Goal: Use online tool/utility: Use online tool/utility

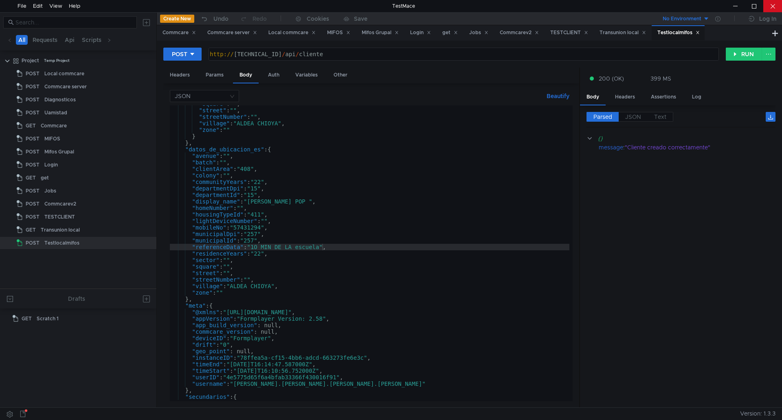
click at [764, 10] on div at bounding box center [773, 6] width 19 height 12
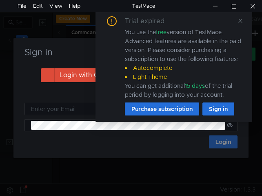
click at [239, 22] on icon at bounding box center [240, 21] width 6 height 6
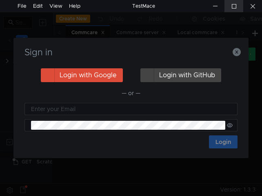
click at [233, 7] on div at bounding box center [233, 6] width 19 height 12
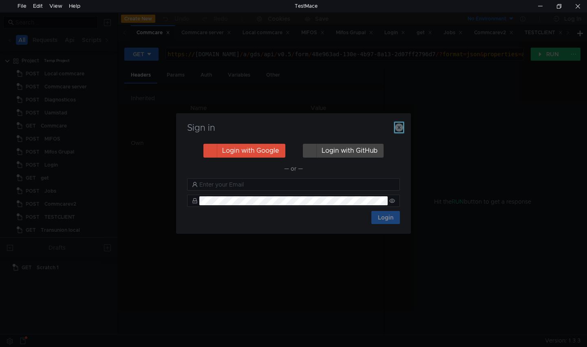
click at [261, 128] on icon "button" at bounding box center [399, 127] width 8 height 8
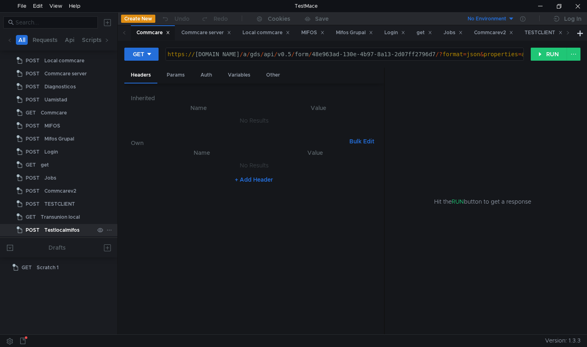
scroll to position [13, 0]
click at [60, 196] on div "Testlocalmifos" at bounding box center [61, 230] width 35 height 12
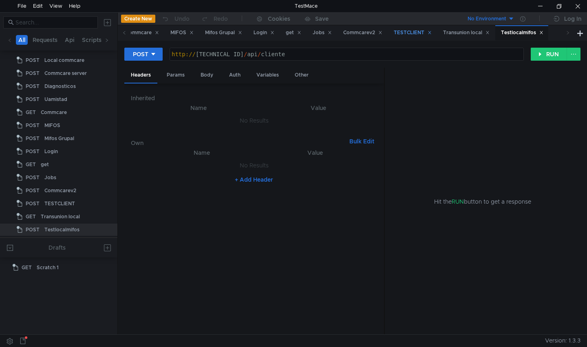
click at [261, 29] on div "TESTCLIENT" at bounding box center [413, 33] width 38 height 9
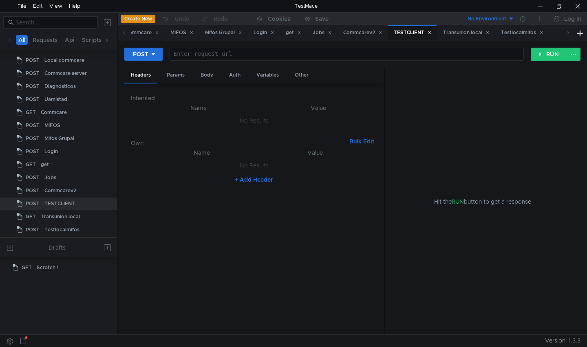
click at [261, 29] on div "TESTCLIENT" at bounding box center [413, 33] width 38 height 9
click at [261, 33] on div "Commcarev2" at bounding box center [362, 33] width 39 height 9
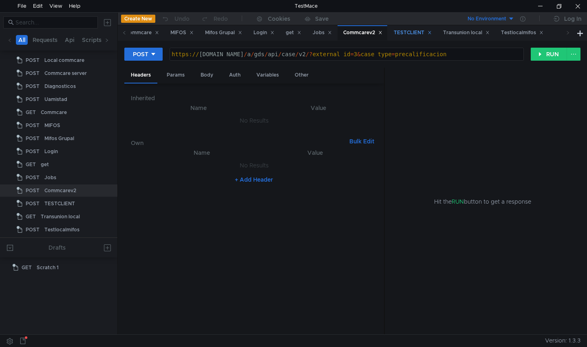
click at [261, 31] on div "TESTCLIENT" at bounding box center [413, 33] width 38 height 9
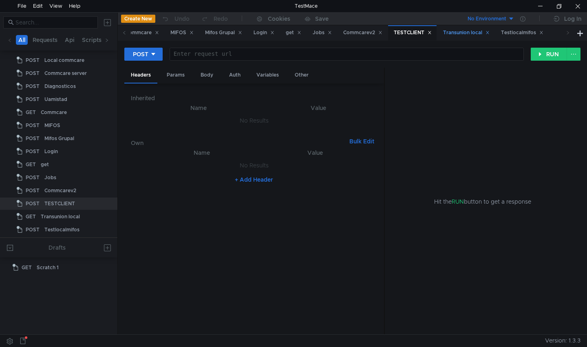
click at [261, 33] on div "Transunion local" at bounding box center [466, 33] width 46 height 9
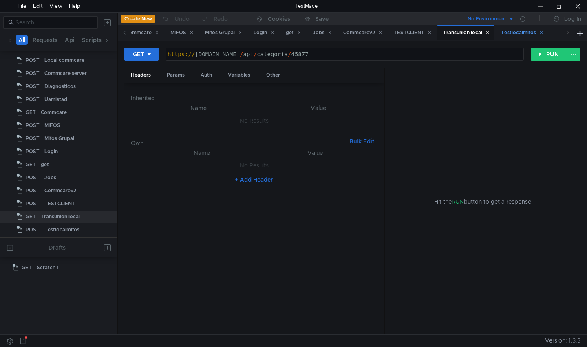
click at [261, 32] on div "Testlocalmifos" at bounding box center [522, 33] width 42 height 9
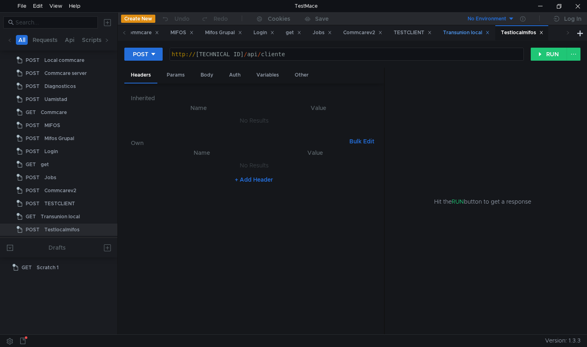
click at [261, 35] on div "Transunion local" at bounding box center [466, 33] width 46 height 9
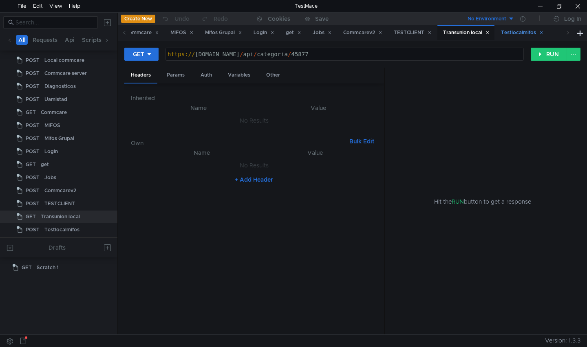
click at [261, 34] on div "Testlocalmifos" at bounding box center [522, 33] width 42 height 9
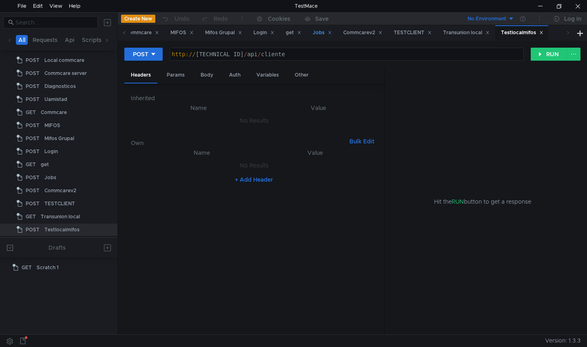
click at [261, 30] on div "Jobs" at bounding box center [322, 33] width 19 height 9
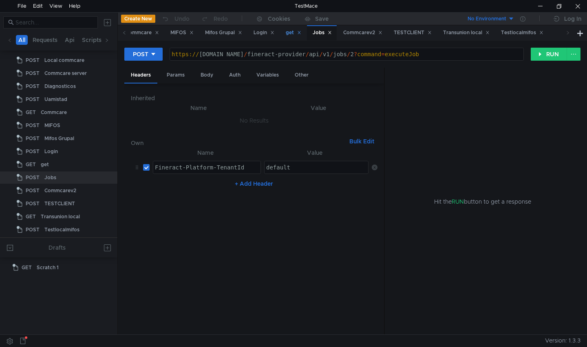
click at [261, 33] on div "get" at bounding box center [293, 33] width 15 height 9
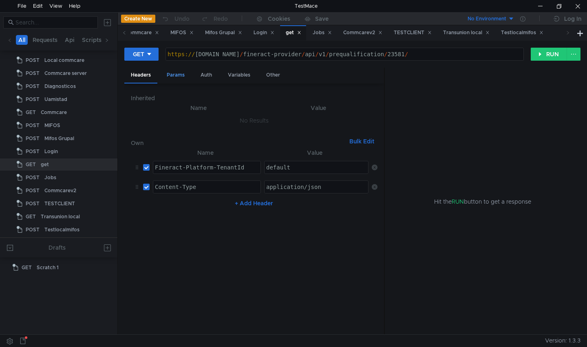
click at [170, 76] on div "Params" at bounding box center [175, 75] width 31 height 15
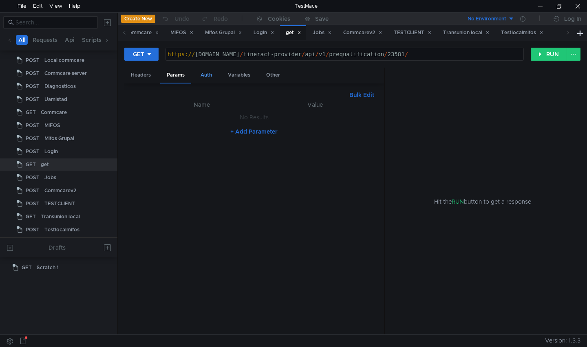
click at [196, 75] on div "Auth" at bounding box center [206, 75] width 24 height 15
click at [144, 75] on div "Headers" at bounding box center [140, 75] width 33 height 15
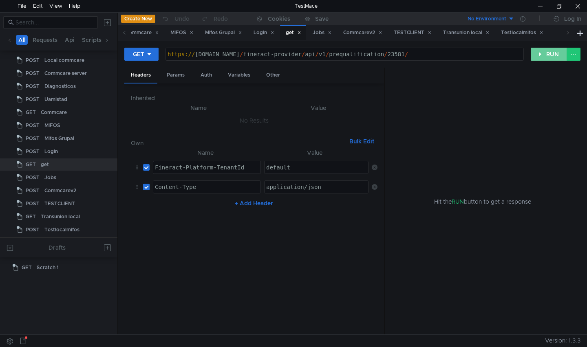
click at [261, 56] on button "RUN" at bounding box center [549, 54] width 36 height 13
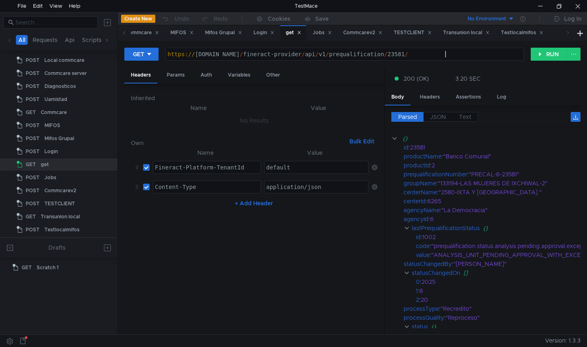
click at [261, 55] on div "https:// a3c297bcf42654c6abe65eaddfdc5948-1387974514.us-east-2.elb.amazonaws.co…" at bounding box center [387, 61] width 442 height 20
click at [261, 57] on button "RUN" at bounding box center [549, 54] width 36 height 13
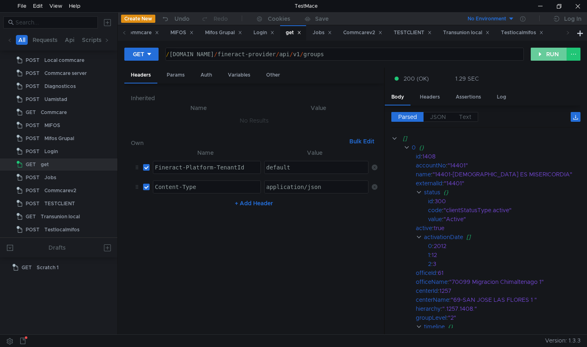
drag, startPoint x: 504, startPoint y: 52, endPoint x: 539, endPoint y: 57, distance: 35.9
click at [261, 52] on div "https:// a3c297bcf42654c6abe65eaddfdc5948-1387974514.us-east-2.elb.amazonaws.co…" at bounding box center [331, 61] width 383 height 20
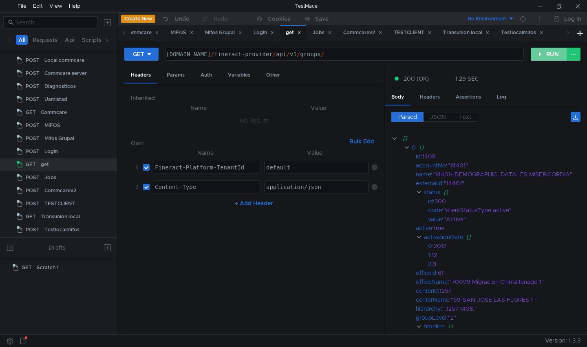
click at [261, 51] on div "https:// a3c297bcf42654c6abe65eaddfdc5948-1387974514.us-east-2.elb.amazonaws.co…" at bounding box center [330, 61] width 387 height 20
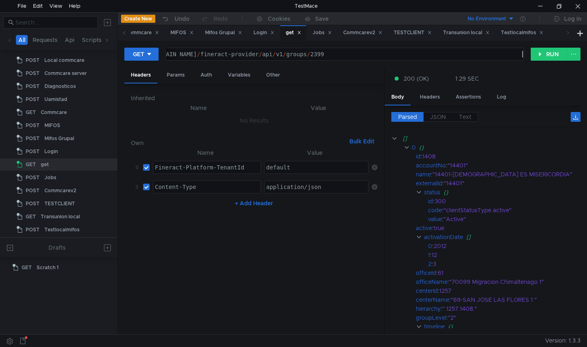
scroll to position [0, 28]
click at [261, 51] on button "RUN" at bounding box center [549, 54] width 36 height 13
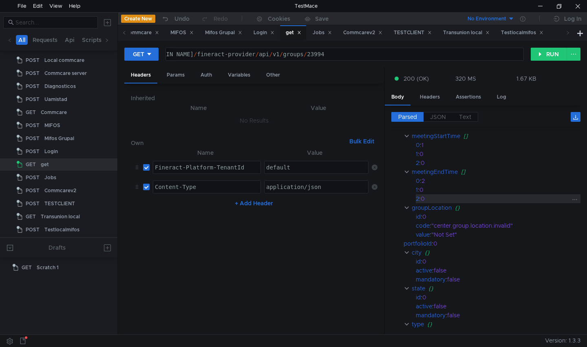
scroll to position [489, 0]
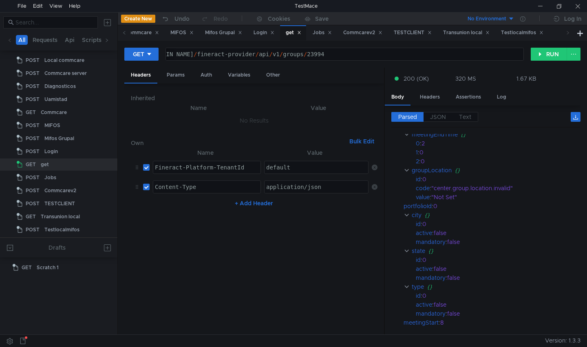
click at [261, 52] on div "https:// a3c297bcf42654c6abe65eaddfdc5948-1387974514.us-east-2.elb.amazonaws.co…" at bounding box center [322, 61] width 404 height 20
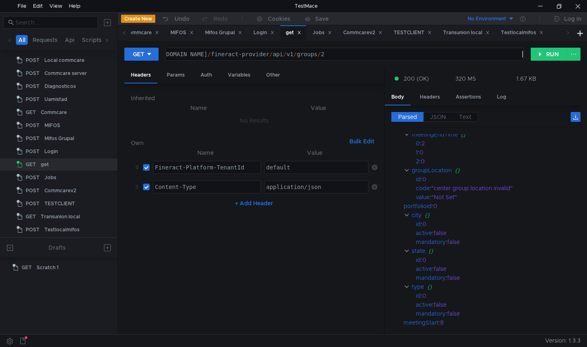
scroll to position [0, 27]
paste textarea "loans/template?activeOnly=true&clientId='.$id.'&groupId='.$group.'&productId='.…"
type textarea "https://a3c297bcf42654c6abe65eaddfdc5948-1387974514.us-east-2.elb.amazonaws.com…"
click at [166, 77] on div "Params" at bounding box center [175, 75] width 31 height 15
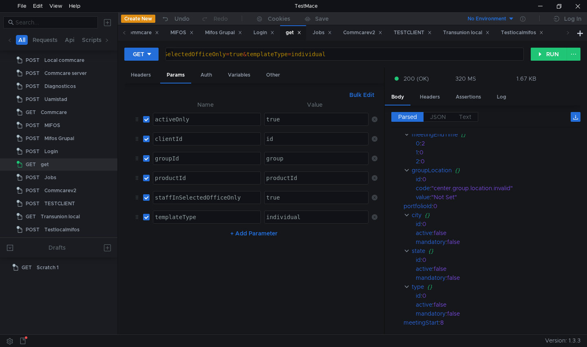
type textarea "id"
click at [261, 140] on div "id" at bounding box center [316, 146] width 104 height 20
click at [261, 150] on td "group ההההההההההההההההההההההההההההההההההההההההההההההההההההההההההההההההההההההההה…" at bounding box center [315, 159] width 108 height 20
type textarea "group"
click at [261, 156] on div "group" at bounding box center [316, 165] width 104 height 20
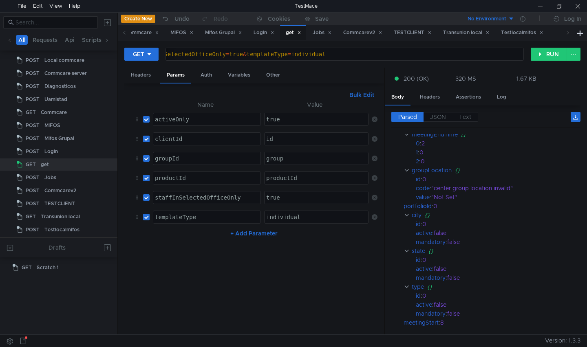
click at [261, 142] on div "id" at bounding box center [316, 146] width 104 height 20
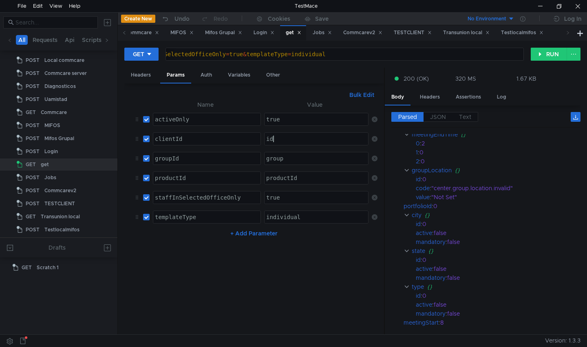
type textarea "i"
paste textarea "134552"
type textarea "134552"
click at [261, 158] on div "group" at bounding box center [316, 165] width 104 height 20
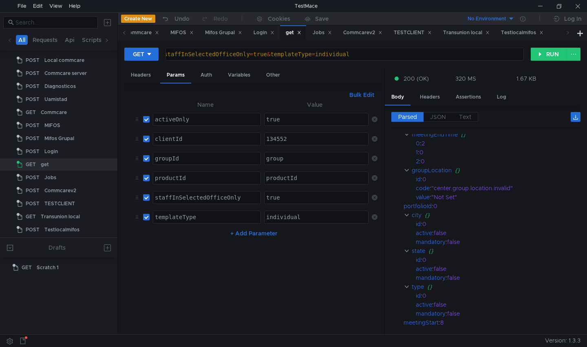
click at [261, 177] on div "productId" at bounding box center [316, 185] width 104 height 20
type textarea "productId"
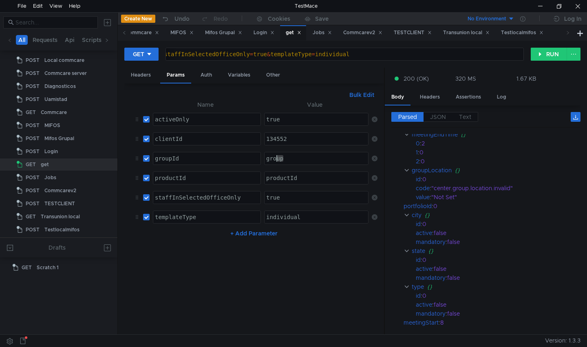
drag, startPoint x: 303, startPoint y: 160, endPoint x: 263, endPoint y: 160, distance: 39.9
click at [261, 159] on div "group" at bounding box center [316, 165] width 104 height 20
paste textarea "23994"
type textarea "23994"
click at [261, 179] on div "productId" at bounding box center [316, 185] width 104 height 20
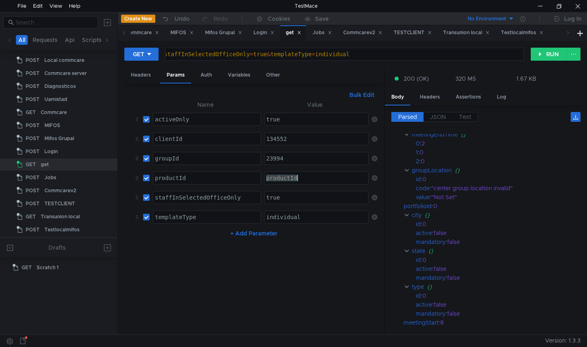
drag, startPoint x: 327, startPoint y: 178, endPoint x: 254, endPoint y: 180, distance: 72.5
click at [253, 180] on tr "productId ההההההההההההההההההההההההההההההההההההההההההההההההההההההההההההההההההההה…" at bounding box center [254, 178] width 247 height 20
type textarea "2"
type textarea "true"
click at [261, 196] on div "true" at bounding box center [316, 204] width 104 height 20
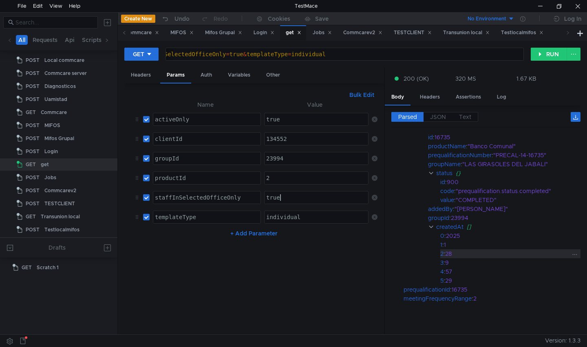
scroll to position [803, 0]
click at [261, 56] on button "RUN" at bounding box center [549, 54] width 36 height 13
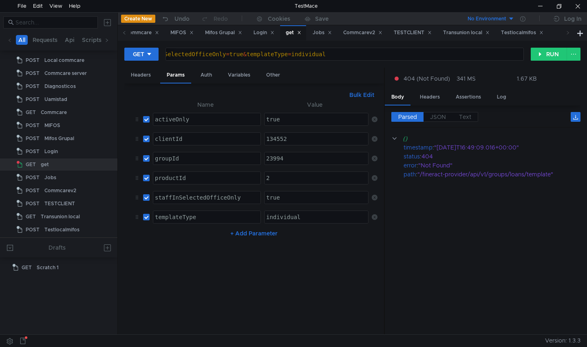
scroll to position [0, 0]
click at [261, 53] on div "https:// [DOMAIN_NAME] / fineract-provider / api / v1 / groups / loans / templa…" at bounding box center [112, 61] width 821 height 20
type textarea "[URL][DOMAIN_NAME]"
click at [261, 53] on div "https:// [DOMAIN_NAME] / fineract-provider / api / v1 / groups / template ? act…" at bounding box center [229, 61] width 801 height 20
click at [261, 58] on button "RUN" at bounding box center [549, 54] width 36 height 13
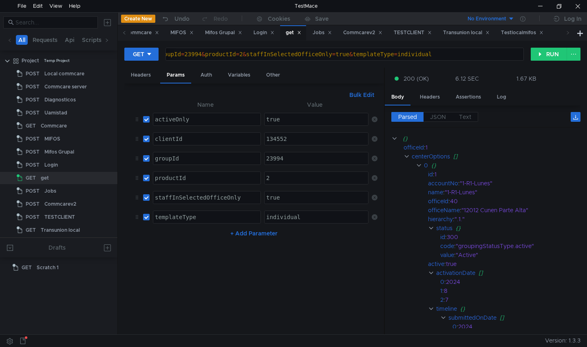
scroll to position [0, 27]
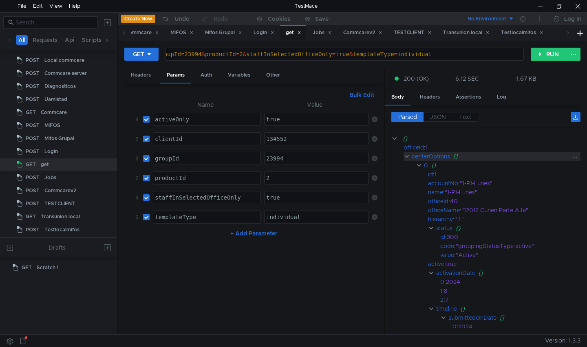
click at [409, 156] on clr-icon at bounding box center [406, 156] width 6 height 7
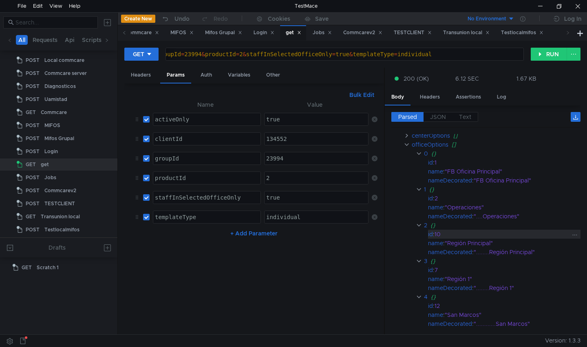
scroll to position [0, 0]
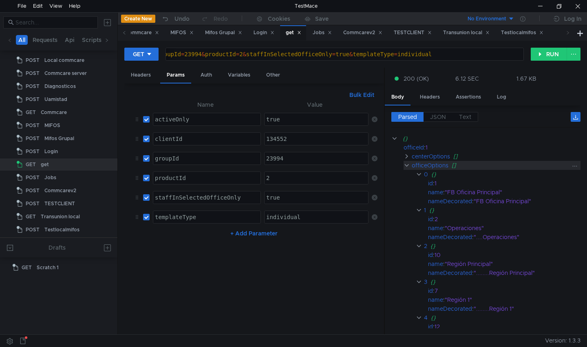
click at [407, 165] on clr-icon at bounding box center [406, 165] width 6 height 7
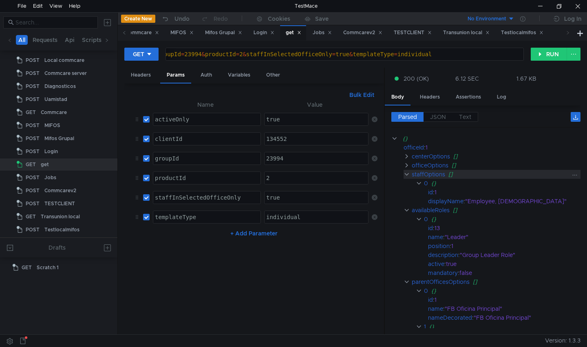
click at [407, 175] on clr-icon at bounding box center [406, 174] width 6 height 7
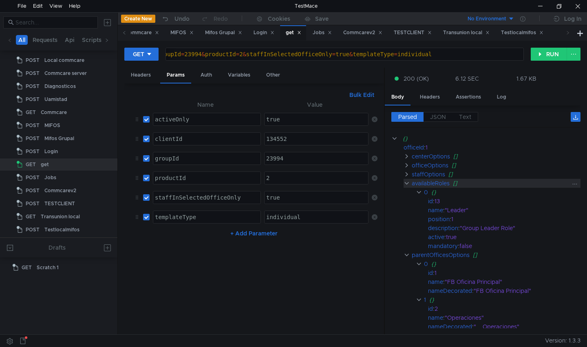
click at [407, 185] on clr-icon at bounding box center [406, 183] width 6 height 7
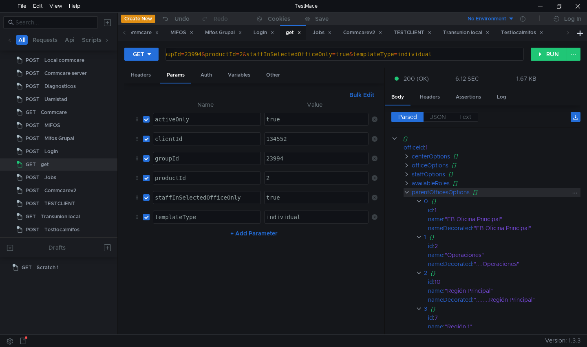
click at [405, 194] on clr-icon at bounding box center [406, 192] width 6 height 7
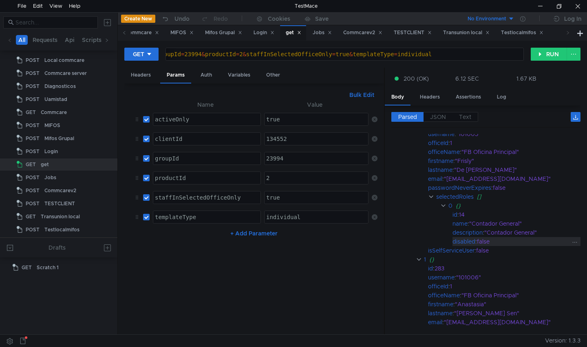
scroll to position [41, 0]
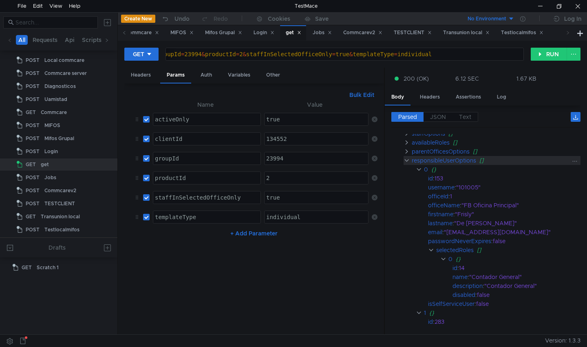
click at [408, 162] on clr-icon at bounding box center [406, 160] width 6 height 7
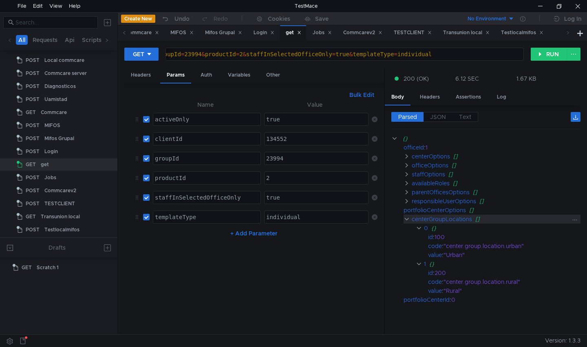
click at [406, 221] on clr-icon at bounding box center [406, 219] width 6 height 7
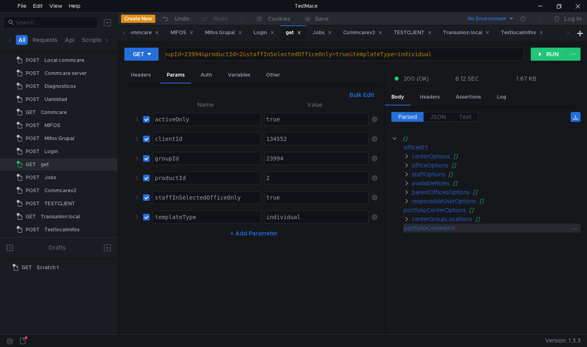
click at [435, 229] on div "portfolioCenterId" at bounding box center [426, 228] width 46 height 9
click at [454, 228] on div "0" at bounding box center [511, 228] width 121 height 9
click at [458, 228] on div "0" at bounding box center [511, 228] width 121 height 9
click at [439, 228] on div "portfolioCenterId" at bounding box center [426, 228] width 46 height 9
click at [440, 228] on div "portfolioCenterId" at bounding box center [426, 228] width 46 height 9
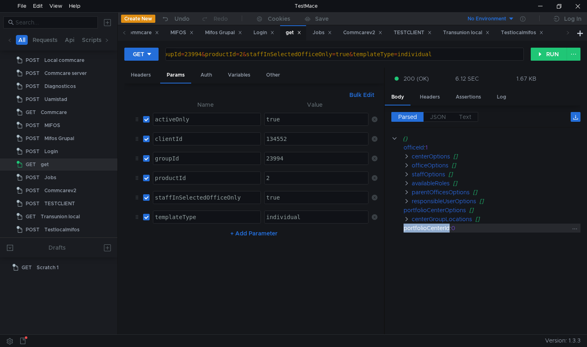
click at [449, 228] on div "portfolioCenterId" at bounding box center [426, 228] width 46 height 9
click at [455, 229] on div "0" at bounding box center [511, 228] width 121 height 9
click at [456, 229] on div "0" at bounding box center [511, 228] width 121 height 9
click at [436, 229] on div "portfolioCenterId" at bounding box center [426, 228] width 46 height 9
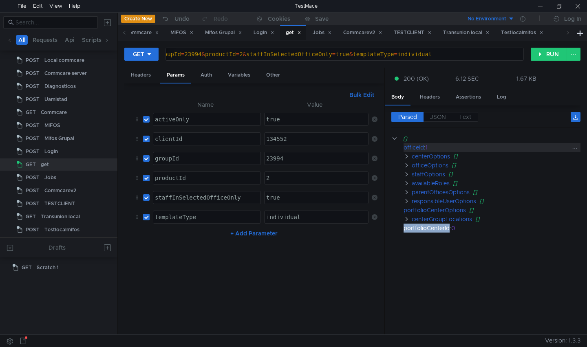
click at [426, 151] on div "officeId : 1" at bounding box center [491, 147] width 177 height 9
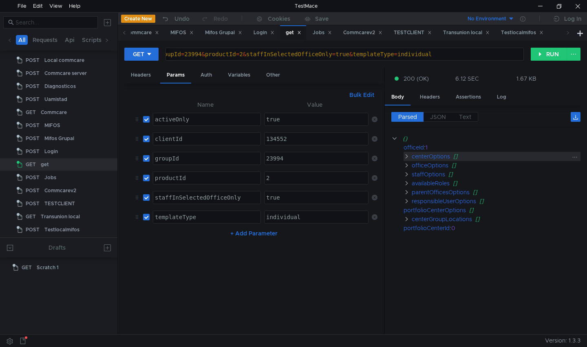
click at [433, 159] on div "centerOptions" at bounding box center [431, 156] width 38 height 9
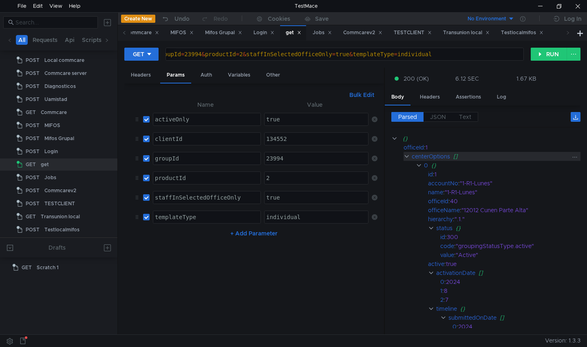
click at [407, 158] on clr-icon at bounding box center [406, 156] width 6 height 7
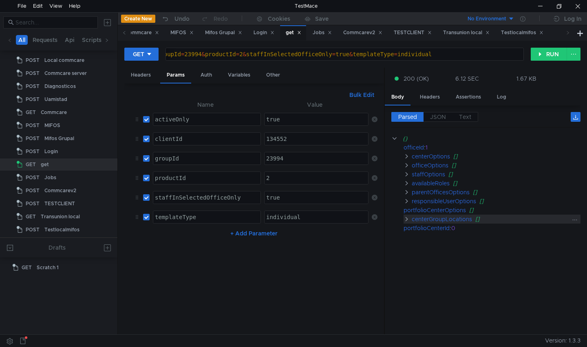
click at [407, 220] on clr-icon at bounding box center [406, 219] width 6 height 7
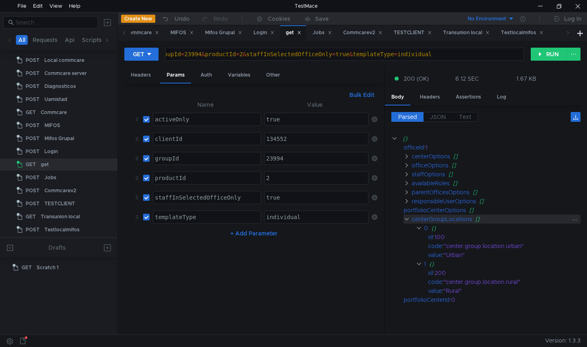
click at [407, 220] on clr-icon at bounding box center [406, 219] width 6 height 7
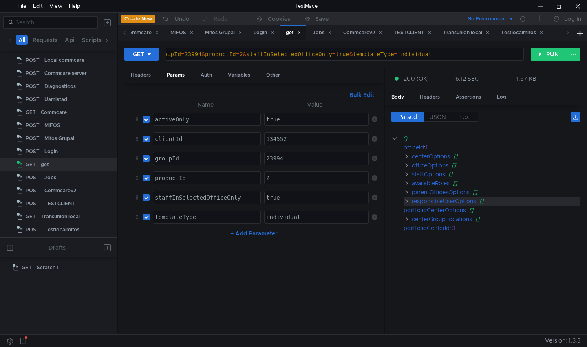
click at [409, 204] on clr-icon at bounding box center [406, 201] width 6 height 7
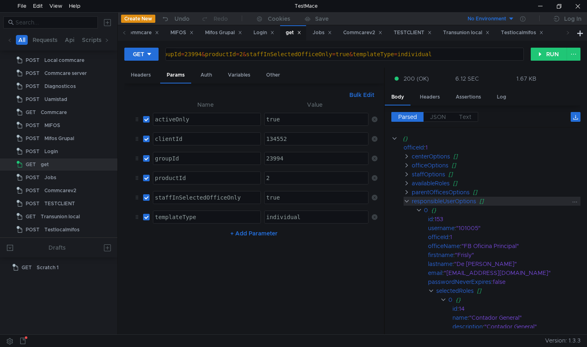
click at [409, 204] on clr-icon at bounding box center [406, 201] width 6 height 7
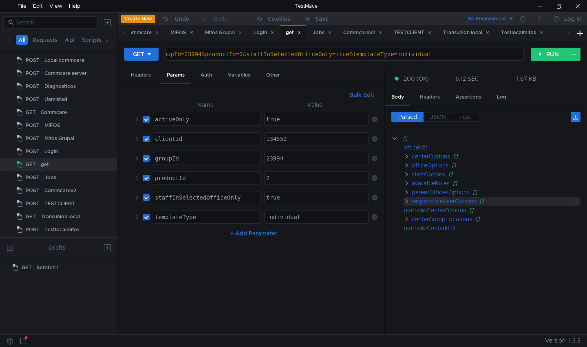
click at [406, 200] on clr-icon at bounding box center [406, 201] width 6 height 7
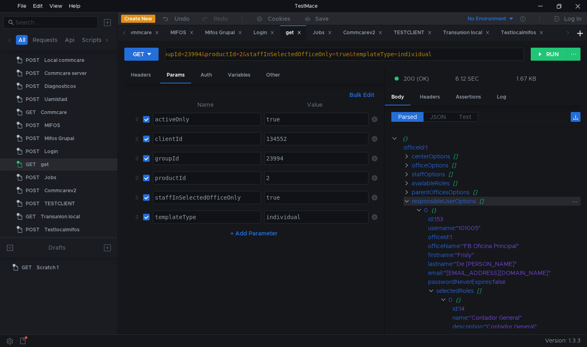
click at [407, 203] on clr-icon at bounding box center [406, 201] width 6 height 7
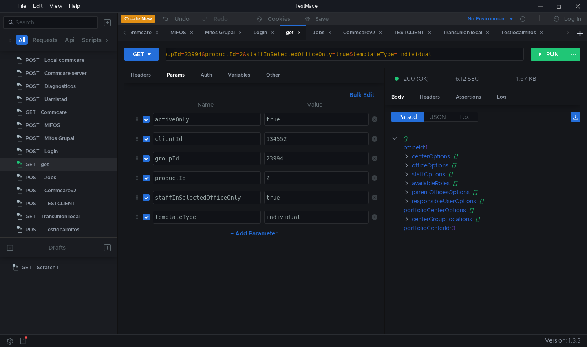
drag, startPoint x: 217, startPoint y: 56, endPoint x: 256, endPoint y: 60, distance: 39.3
click at [217, 56] on div "https:// [DOMAIN_NAME] / fineract-provider / api / v1 / groups / template ? act…" at bounding box center [229, 61] width 801 height 20
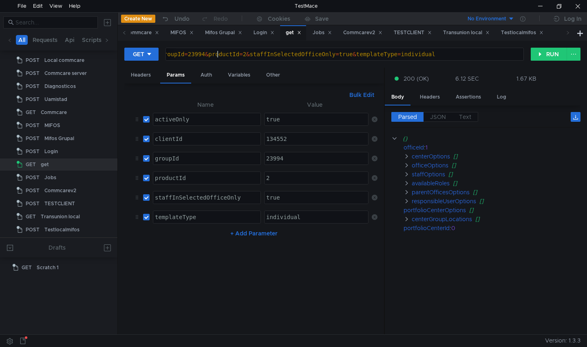
scroll to position [0, 28]
click at [216, 55] on div "https:// [DOMAIN_NAME] / fineract-provider / api / v1 / groups // template ? ac…" at bounding box center [231, 61] width 804 height 20
click at [231, 54] on div "https:// [DOMAIN_NAME] / fineract-provider / api / v1 / groups // template ? ac…" at bounding box center [231, 61] width 804 height 20
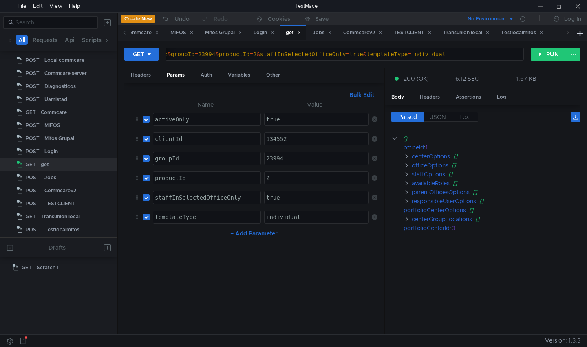
scroll to position [0, 28]
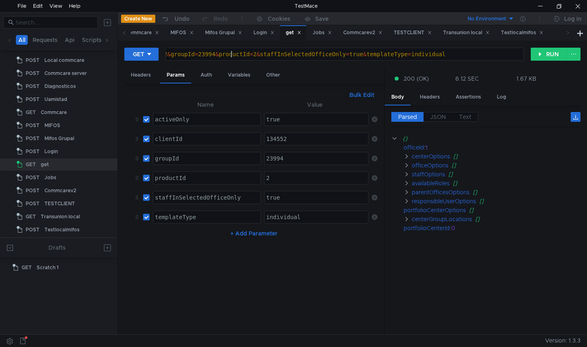
click at [224, 51] on div "https:// [DOMAIN_NAME] / fineract-provider / api / v1 / groups / lol / template…" at bounding box center [236, 61] width 815 height 20
click at [545, 53] on button "RUN" at bounding box center [549, 54] width 36 height 13
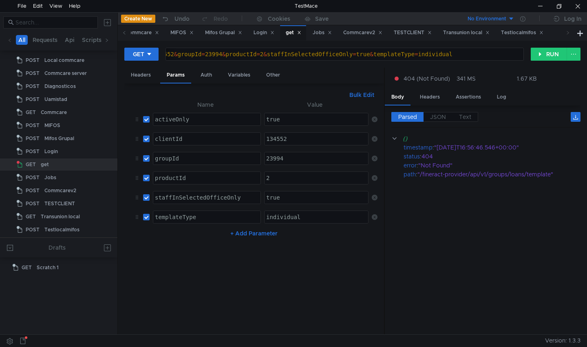
click at [280, 54] on div "https:// [DOMAIN_NAME] / fineract-provider / api / v1 / groups / loans / templa…" at bounding box center [239, 61] width 821 height 20
type textarea "[URL][DOMAIN_NAME]"
click at [547, 49] on button "RUN" at bounding box center [549, 54] width 36 height 13
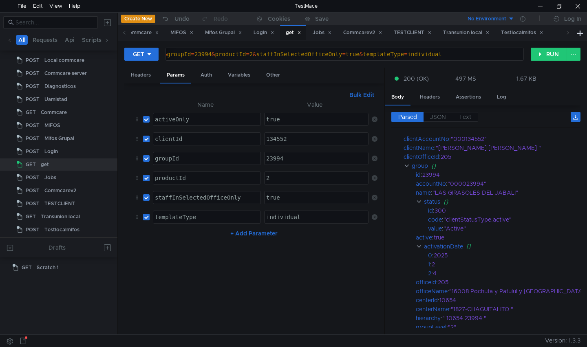
scroll to position [0, 0]
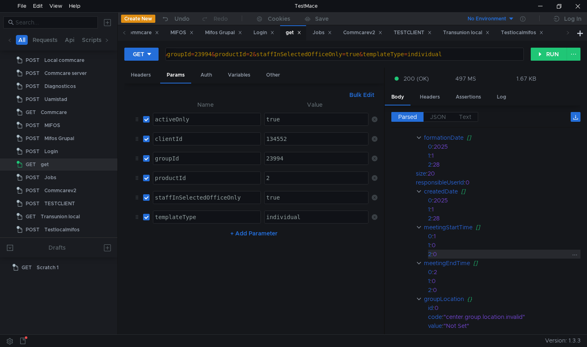
scroll to position [407, 0]
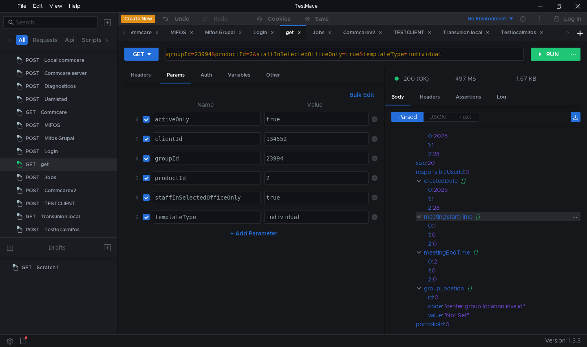
click at [417, 217] on clr-icon at bounding box center [419, 217] width 6 height 7
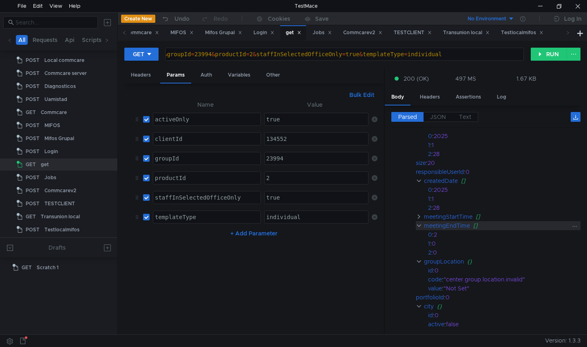
click at [419, 223] on clr-icon at bounding box center [419, 225] width 6 height 7
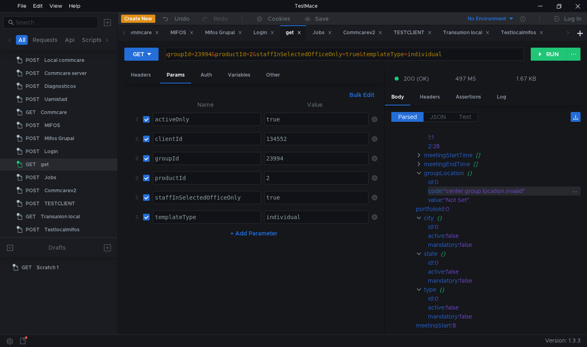
scroll to position [489, 0]
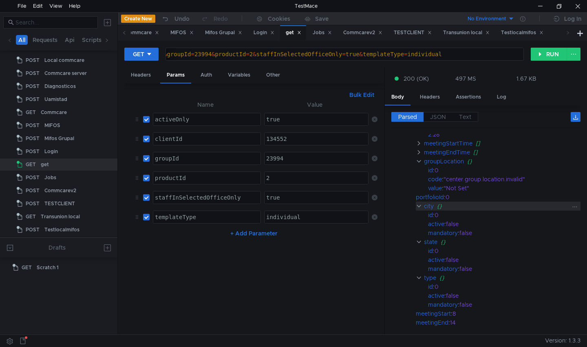
click at [417, 207] on clr-icon at bounding box center [419, 206] width 6 height 7
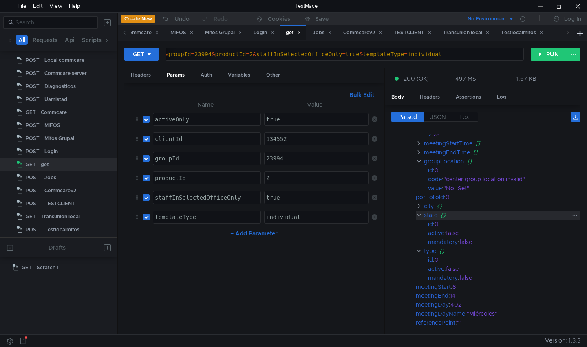
click at [421, 217] on clr-icon at bounding box center [419, 215] width 6 height 7
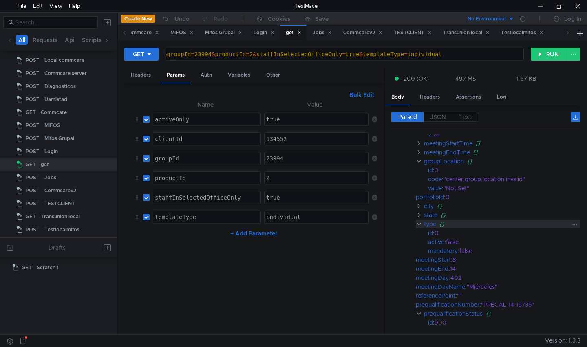
click at [421, 224] on clr-icon at bounding box center [419, 224] width 6 height 7
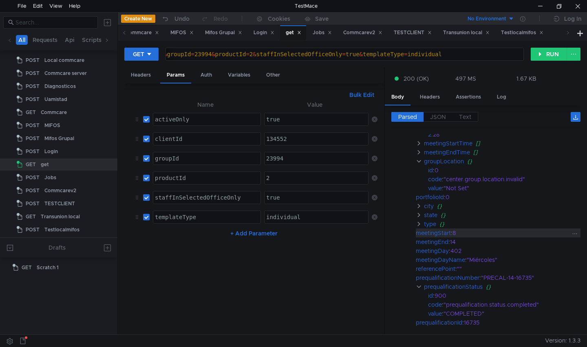
click at [443, 233] on div "meetingStart" at bounding box center [433, 233] width 35 height 9
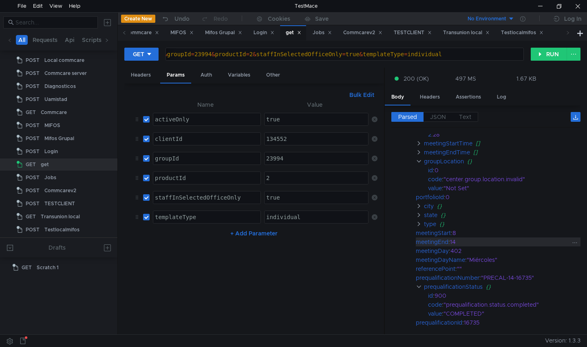
click at [447, 240] on div "meetingEnd" at bounding box center [432, 242] width 33 height 9
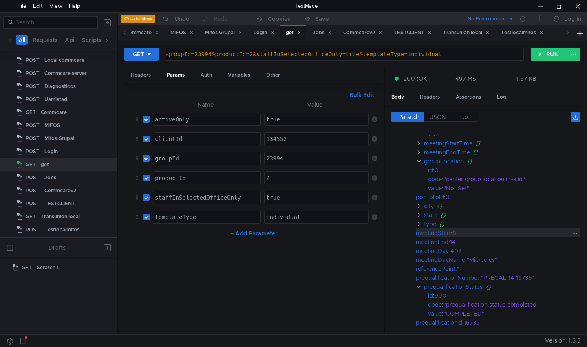
click at [451, 234] on div "meetingStart" at bounding box center [433, 233] width 35 height 9
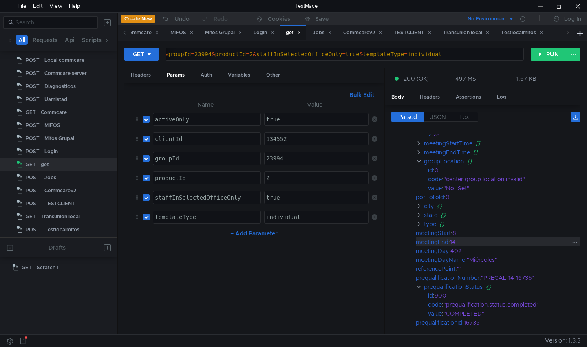
click at [447, 239] on div "meetingEnd" at bounding box center [432, 242] width 33 height 9
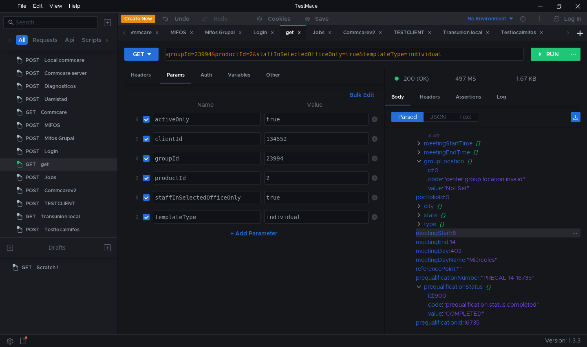
click at [449, 233] on div "meetingStart" at bounding box center [433, 233] width 35 height 9
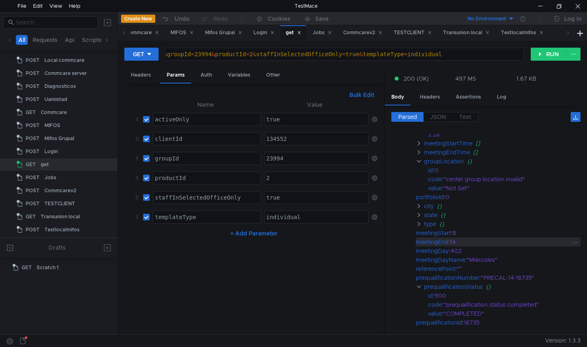
drag, startPoint x: 446, startPoint y: 242, endPoint x: 456, endPoint y: 240, distance: 9.5
click at [447, 242] on div "meetingEnd" at bounding box center [432, 242] width 33 height 9
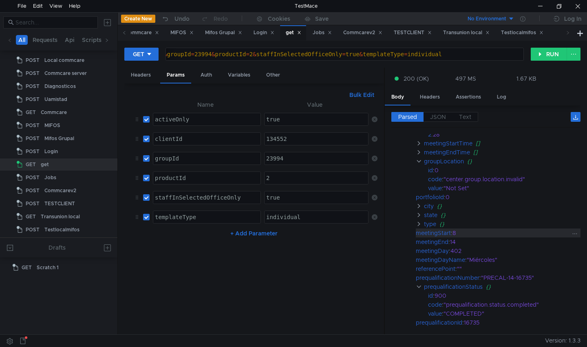
click at [456, 231] on div "8" at bounding box center [511, 233] width 119 height 9
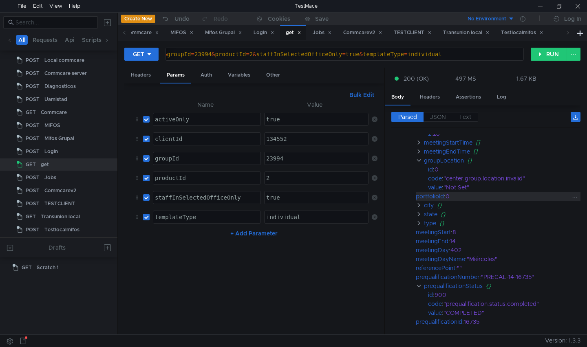
scroll to position [530, 0]
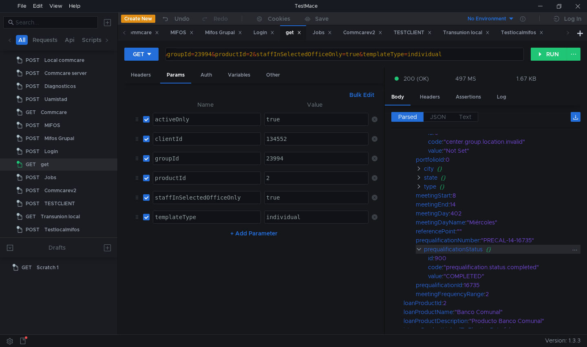
click at [420, 247] on clr-icon at bounding box center [419, 249] width 6 height 7
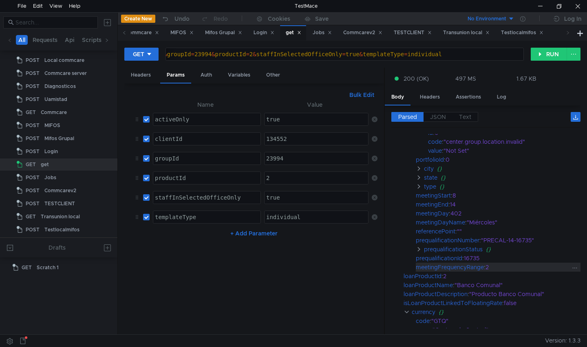
click at [470, 268] on div "meetingFrequencyRange" at bounding box center [450, 267] width 68 height 9
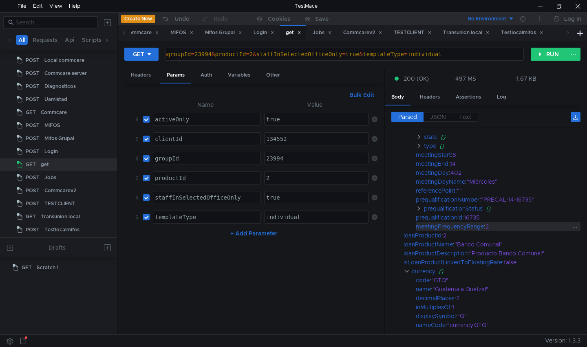
click at [456, 225] on div "meetingFrequencyRange" at bounding box center [450, 226] width 68 height 9
click at [436, 220] on div "prequalificationId" at bounding box center [439, 217] width 46 height 9
click at [456, 226] on div "meetingFrequencyRange" at bounding box center [450, 226] width 68 height 9
click at [454, 219] on div "prequalificationId" at bounding box center [439, 217] width 46 height 9
click at [456, 225] on div "meetingFrequencyRange" at bounding box center [450, 226] width 68 height 9
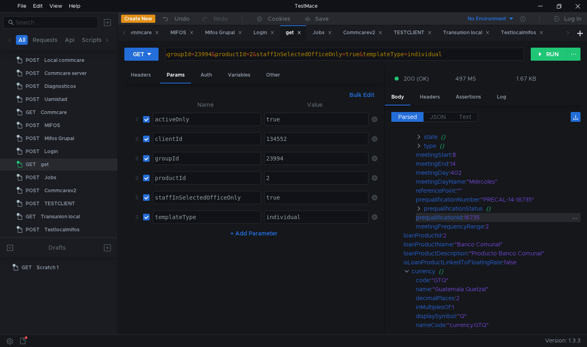
click at [456, 218] on div "prequalificationId" at bounding box center [439, 217] width 46 height 9
click at [455, 224] on div "meetingFrequencyRange" at bounding box center [450, 226] width 68 height 9
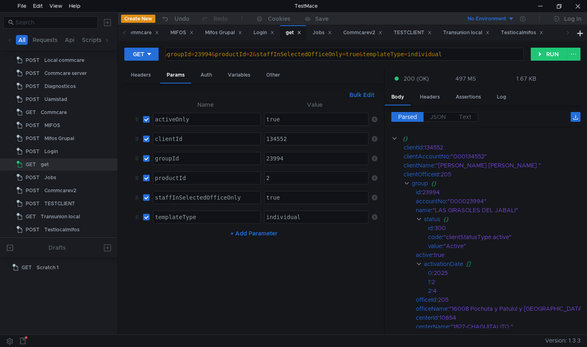
scroll to position [0, 0]
click at [407, 184] on clr-icon at bounding box center [406, 183] width 6 height 7
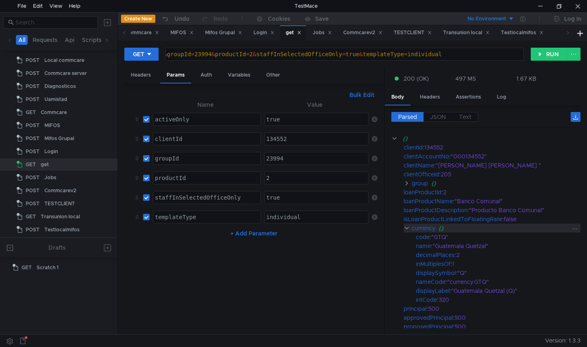
click at [407, 229] on clr-icon at bounding box center [406, 228] width 6 height 7
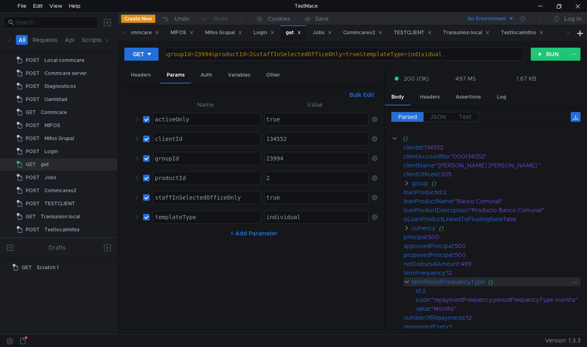
click at [408, 282] on clr-icon at bounding box center [406, 282] width 6 height 7
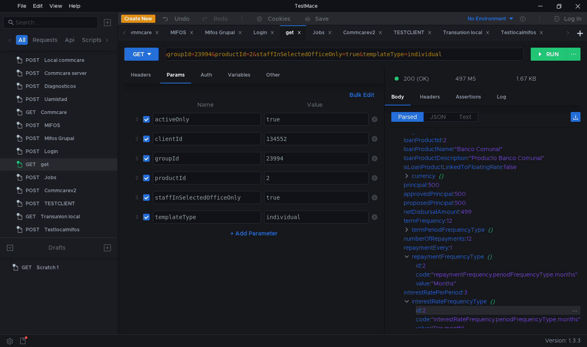
scroll to position [81, 0]
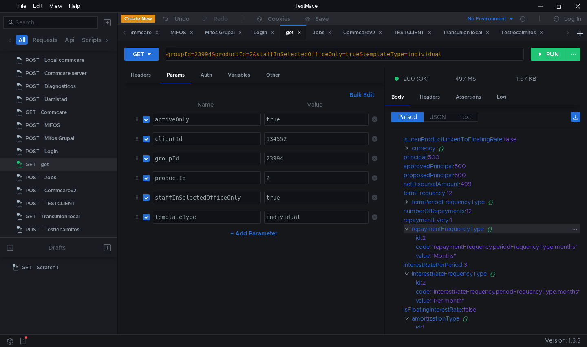
click at [409, 230] on clr-icon at bounding box center [406, 229] width 6 height 7
click at [406, 230] on clr-icon at bounding box center [406, 229] width 6 height 7
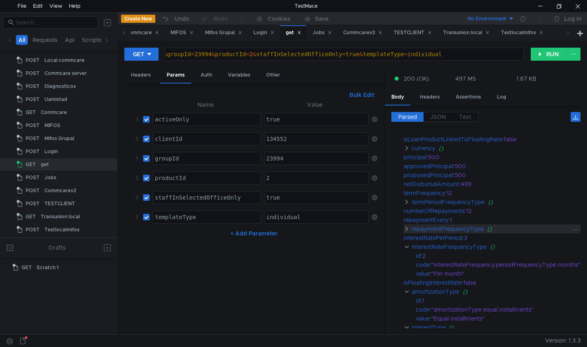
click at [407, 230] on clr-icon at bounding box center [406, 229] width 6 height 7
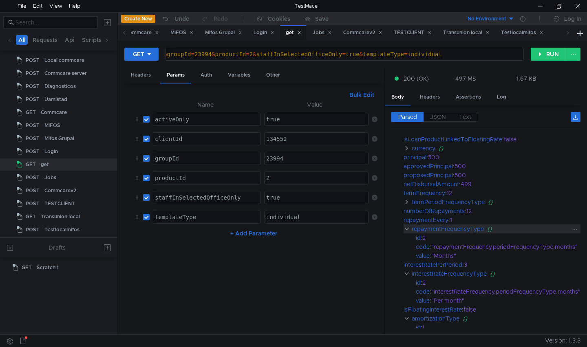
click at [407, 230] on clr-icon at bounding box center [406, 229] width 6 height 7
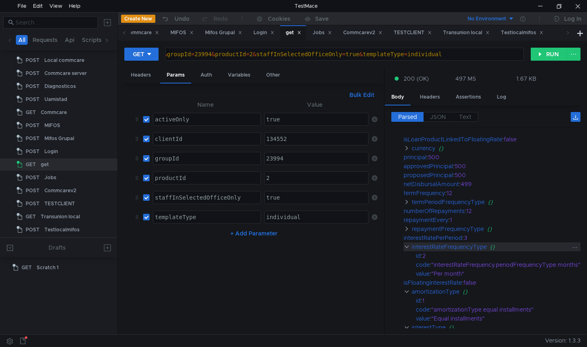
click at [406, 247] on clr-icon at bounding box center [406, 247] width 6 height 7
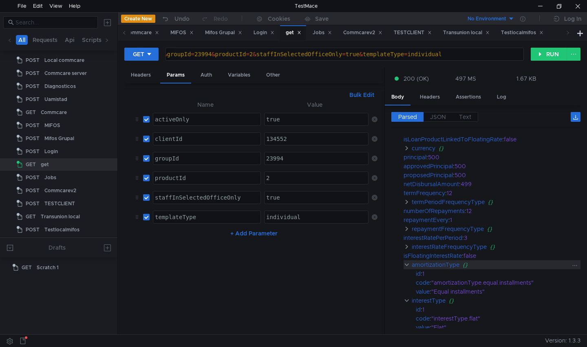
click at [405, 266] on clr-icon at bounding box center [406, 265] width 6 height 7
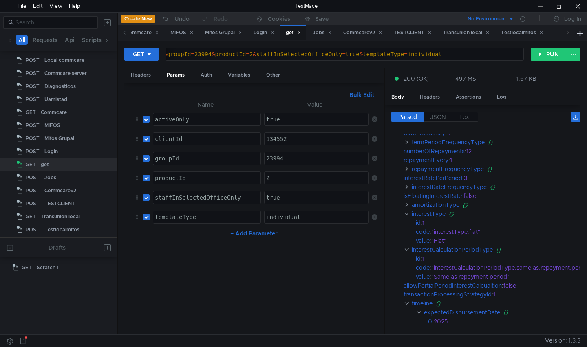
scroll to position [163, 0]
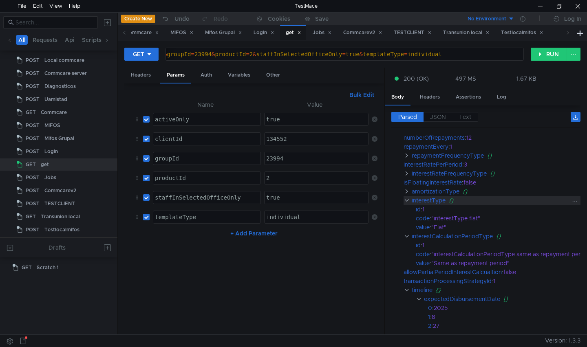
click at [405, 202] on clr-icon at bounding box center [406, 200] width 6 height 7
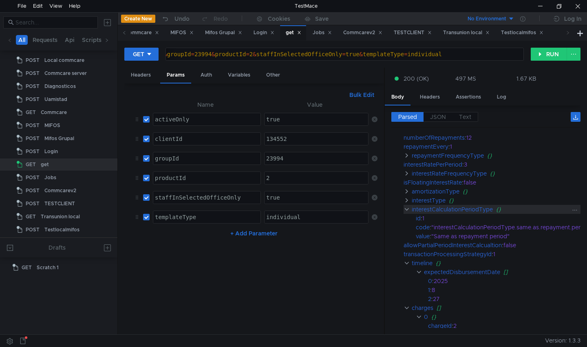
click at [407, 211] on clr-icon at bounding box center [406, 209] width 6 height 7
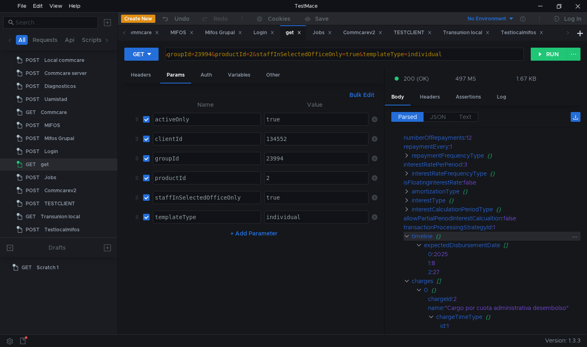
click at [406, 237] on clr-icon at bounding box center [406, 236] width 6 height 7
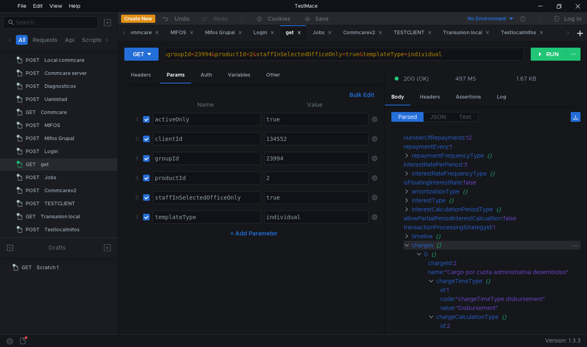
click at [406, 246] on clr-icon at bounding box center [406, 245] width 6 height 7
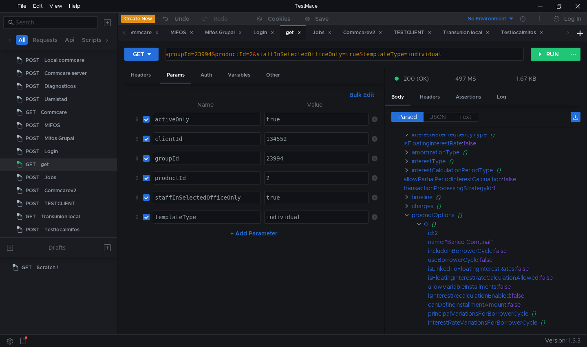
scroll to position [204, 0]
click at [408, 212] on clr-icon at bounding box center [406, 213] width 6 height 7
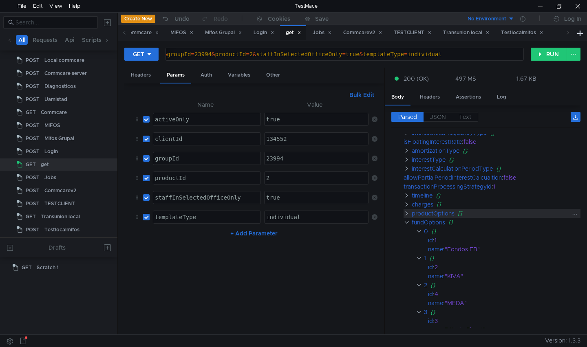
click at [406, 216] on clr-icon at bounding box center [406, 213] width 6 height 7
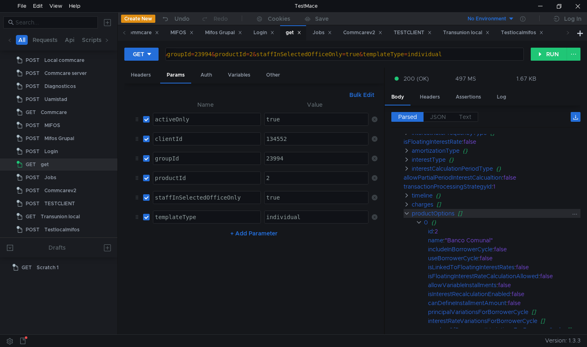
click at [407, 216] on clr-icon at bounding box center [406, 213] width 6 height 7
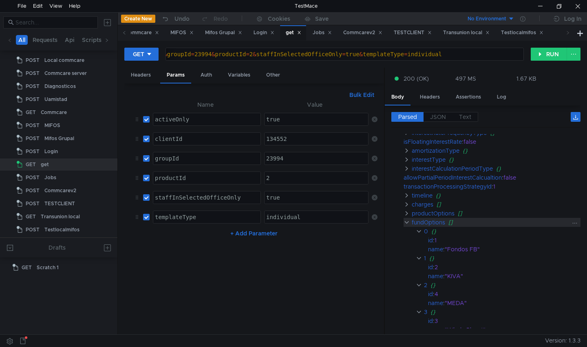
click at [406, 224] on clr-icon at bounding box center [406, 222] width 6 height 7
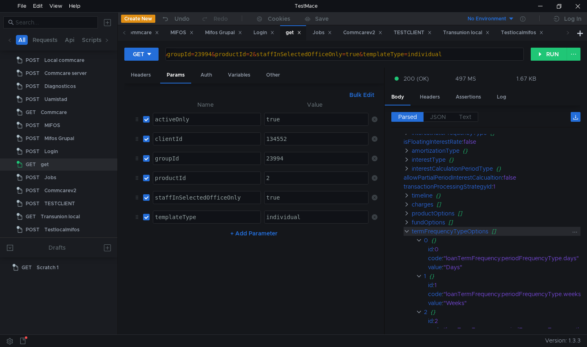
click at [408, 233] on clr-icon at bounding box center [406, 231] width 6 height 7
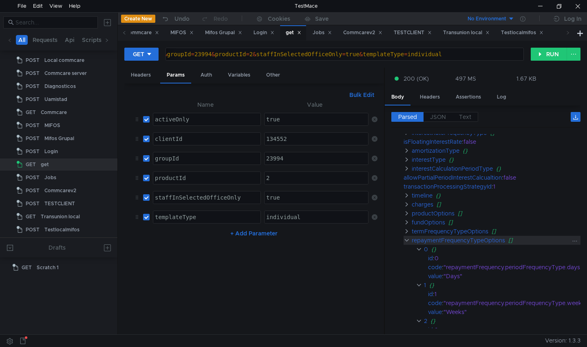
click at [408, 242] on clr-icon at bounding box center [406, 240] width 6 height 7
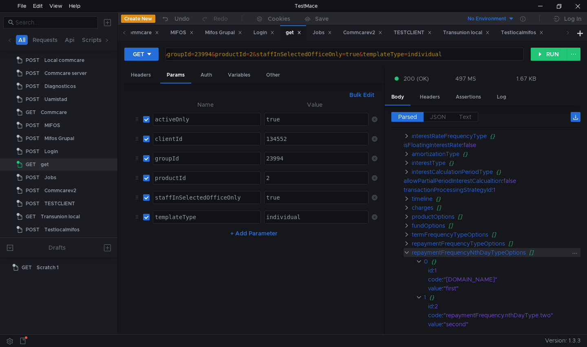
click at [409, 254] on clr-icon at bounding box center [406, 252] width 6 height 7
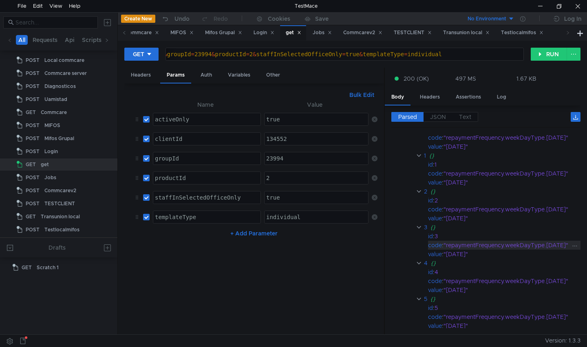
scroll to position [285, 0]
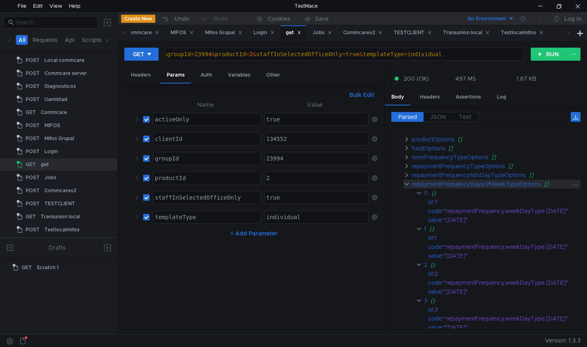
click at [407, 185] on clr-icon at bounding box center [406, 184] width 6 height 7
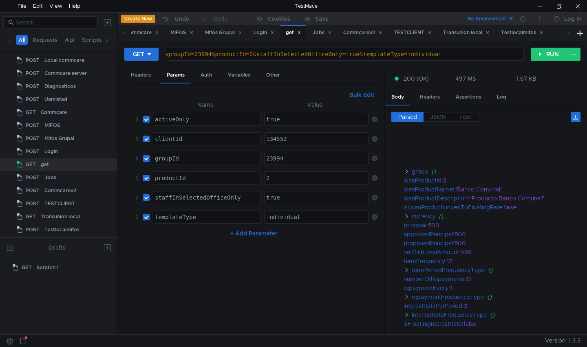
scroll to position [0, 0]
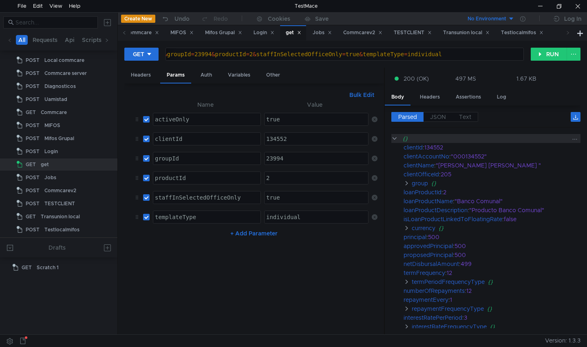
click at [396, 140] on clr-icon at bounding box center [394, 138] width 6 height 7
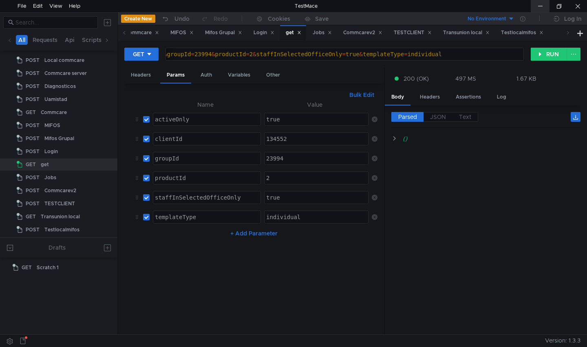
click at [544, 7] on div at bounding box center [540, 6] width 19 height 12
